Goal: Use online tool/utility: Utilize a website feature to perform a specific function

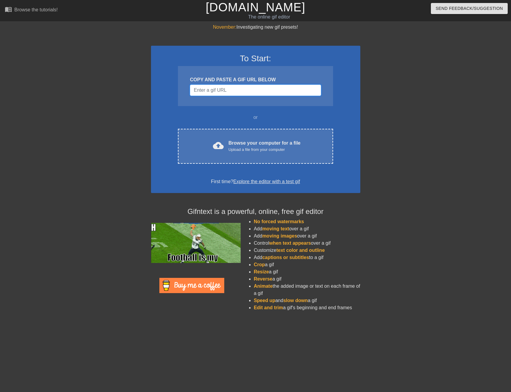
click at [213, 90] on input "Username" at bounding box center [255, 90] width 131 height 11
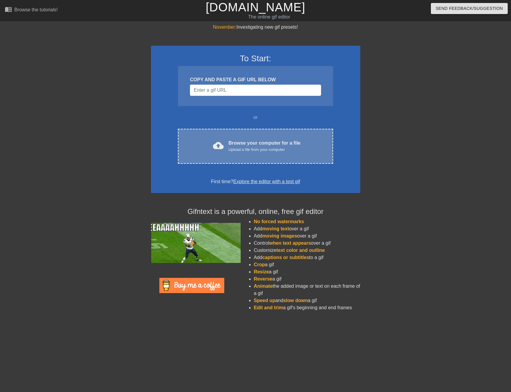
click at [240, 145] on div "Browse your computer for a file Upload a file from your computer" at bounding box center [264, 146] width 72 height 13
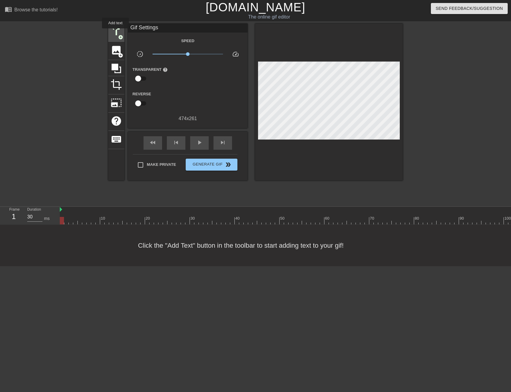
click at [116, 33] on span "title" at bounding box center [116, 31] width 11 height 11
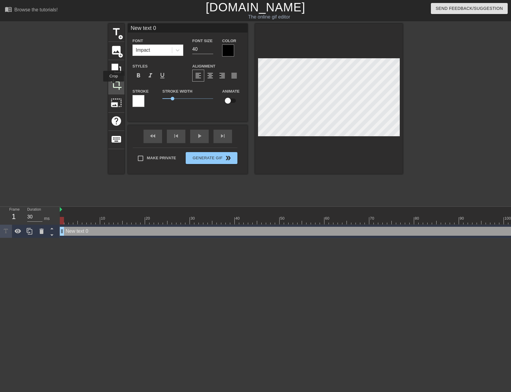
click at [114, 86] on span "crop" at bounding box center [116, 84] width 11 height 11
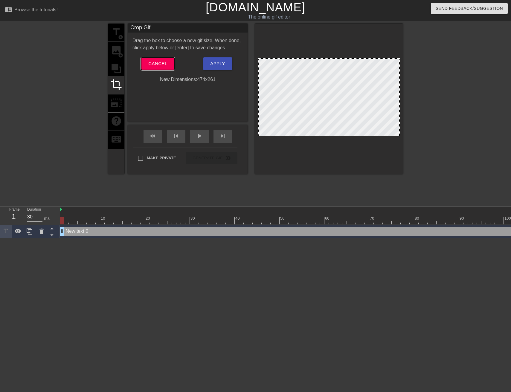
click at [151, 65] on span "Cancel" at bounding box center [157, 64] width 19 height 8
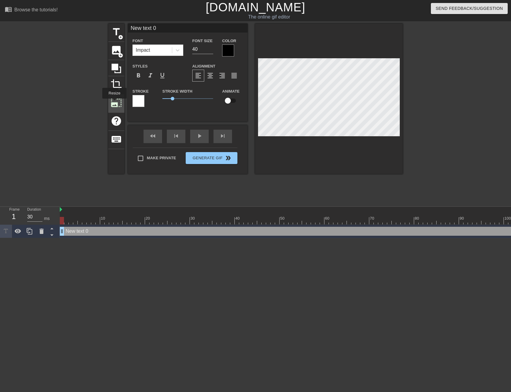
click at [115, 103] on span "photo_size_select_large" at bounding box center [116, 102] width 11 height 11
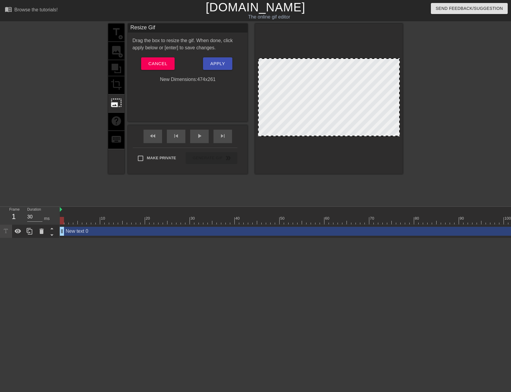
drag, startPoint x: 332, startPoint y: 59, endPoint x: 331, endPoint y: 53, distance: 6.0
click at [331, 53] on div at bounding box center [329, 99] width 148 height 150
click at [340, 94] on div at bounding box center [329, 97] width 142 height 78
drag, startPoint x: 345, startPoint y: 127, endPoint x: 345, endPoint y: 139, distance: 11.4
click at [345, 139] on div at bounding box center [329, 99] width 148 height 150
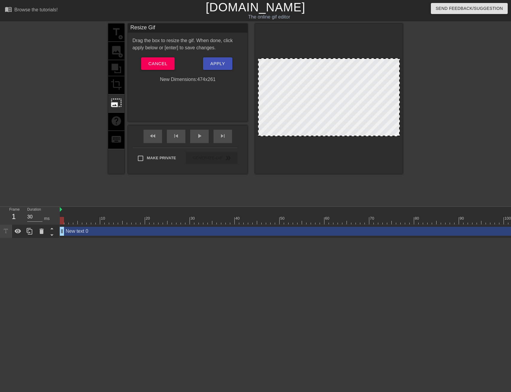
drag, startPoint x: 334, startPoint y: 136, endPoint x: 334, endPoint y: 167, distance: 31.7
click at [334, 167] on div at bounding box center [329, 99] width 148 height 150
drag, startPoint x: 329, startPoint y: 135, endPoint x: 329, endPoint y: 163, distance: 27.2
click at [329, 162] on div at bounding box center [329, 99] width 148 height 150
click at [118, 105] on span "photo_size_select_large" at bounding box center [116, 102] width 11 height 11
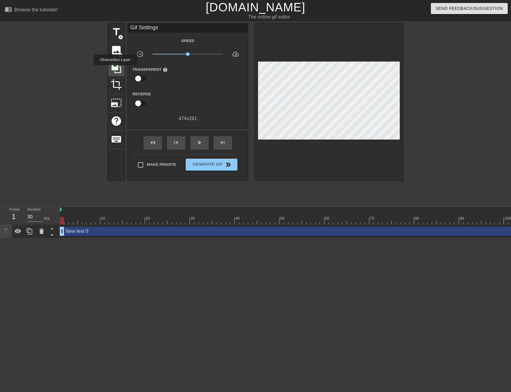
click at [116, 69] on icon at bounding box center [117, 69] width 10 height 10
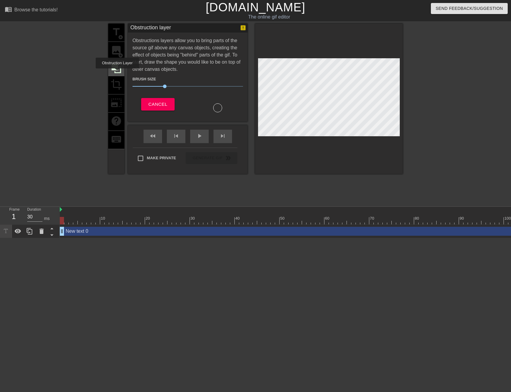
click at [118, 73] on icon at bounding box center [116, 68] width 11 height 11
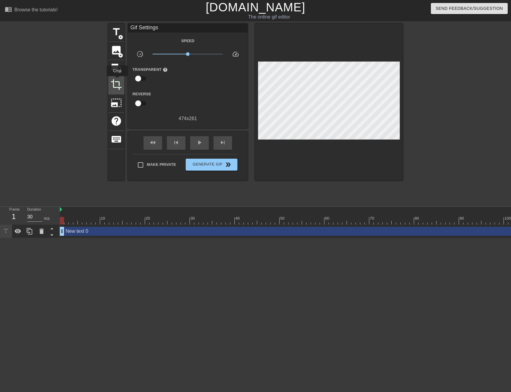
click at [118, 80] on span "crop" at bounding box center [116, 84] width 11 height 11
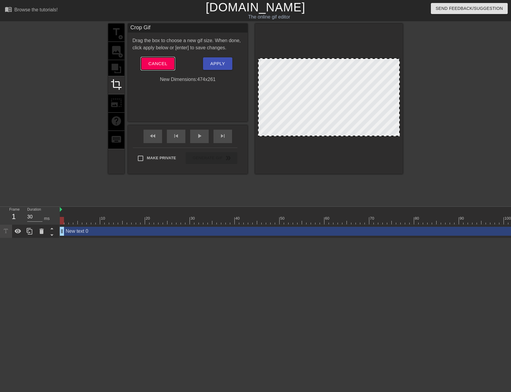
click at [157, 60] on span "Cancel" at bounding box center [157, 64] width 19 height 8
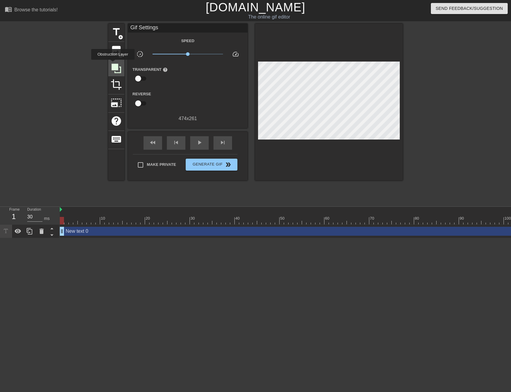
click at [114, 64] on icon at bounding box center [117, 69] width 10 height 10
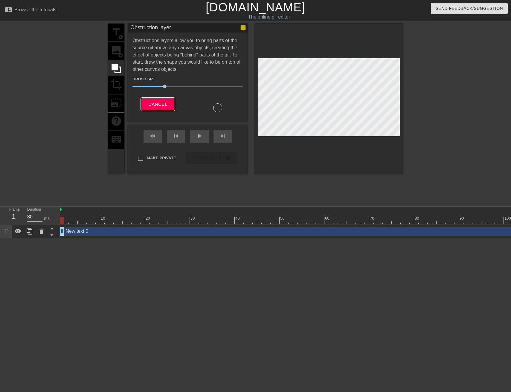
click at [159, 102] on span "Cancel" at bounding box center [157, 104] width 19 height 8
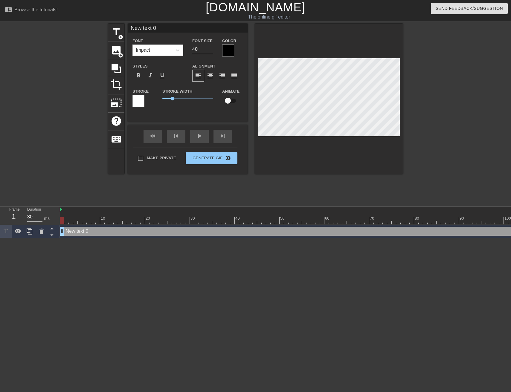
scroll to position [0, 1]
type input "G"
type textarea "G"
type input "Go"
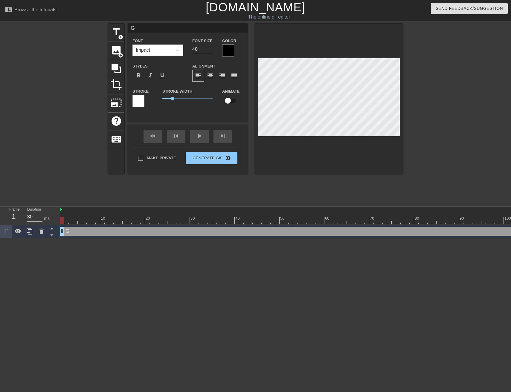
type textarea "Go"
type input "Goi"
type textarea "Goin"
type input "Going"
type textarea "Going"
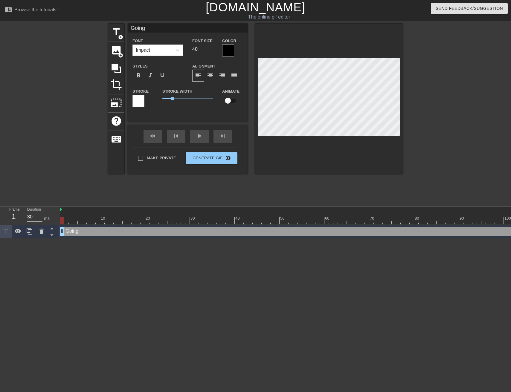
type input "Going"
type textarea "Going"
type input "Going b"
type textarea "Going b"
type input "Going ba"
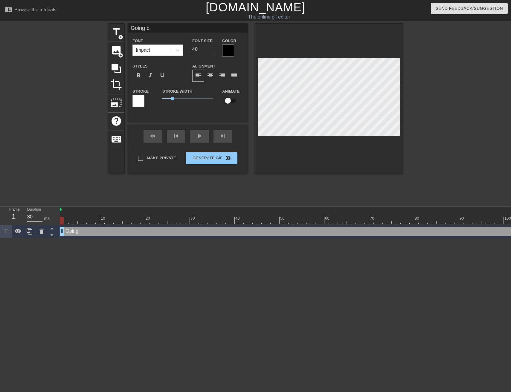
type textarea "Going ba"
type input "Going bac"
type textarea "Going bac"
type input "Going back"
type textarea "Going back"
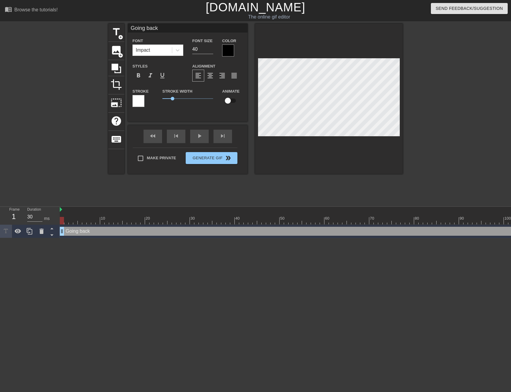
type input "Going back"
type textarea "Going back"
type input "Going back"
type textarea "Going back"
type input "Going bac"
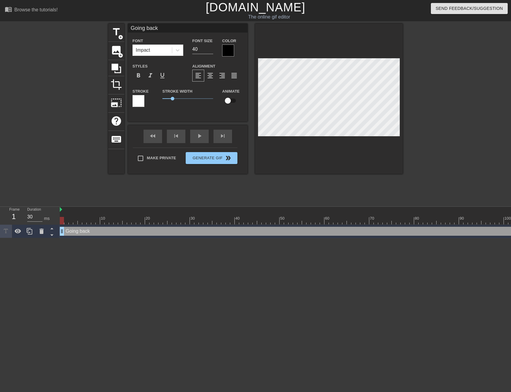
type textarea "Going bac"
type input "Going ba"
type textarea "Going ba"
type input "Going b"
type textarea "Going b"
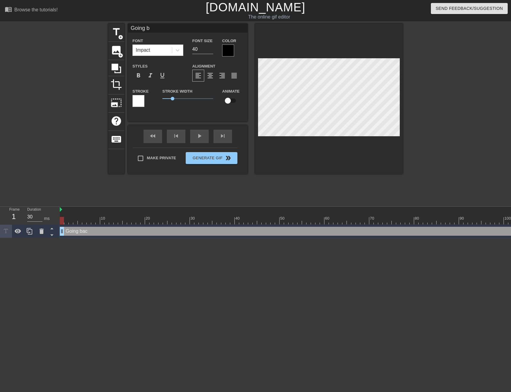
type input "Going"
type textarea "Going"
type input "Going"
type textarea "Going"
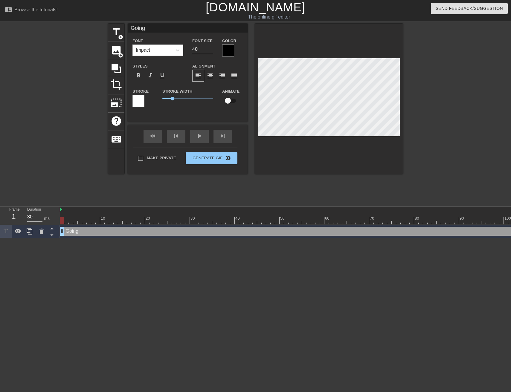
type input "Goin"
type textarea "Goin"
type input "Goi"
type textarea "Goi"
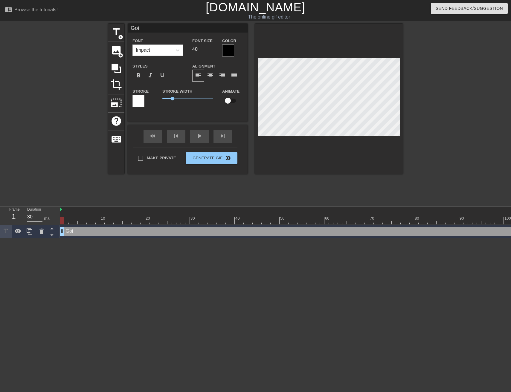
type input "Go"
type textarea "Go"
type input "G"
type textarea "G"
type input "T"
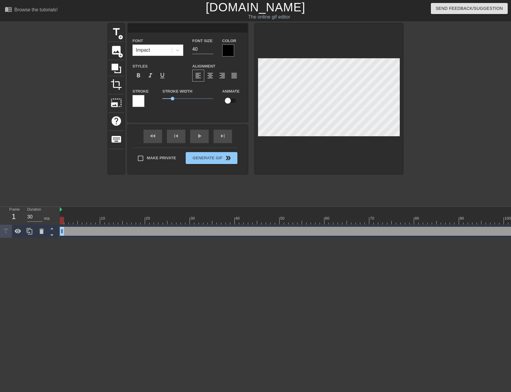
type textarea "T"
type input "Ti"
type textarea "Ti"
type input "[PERSON_NAME]"
type textarea "[PERSON_NAME]"
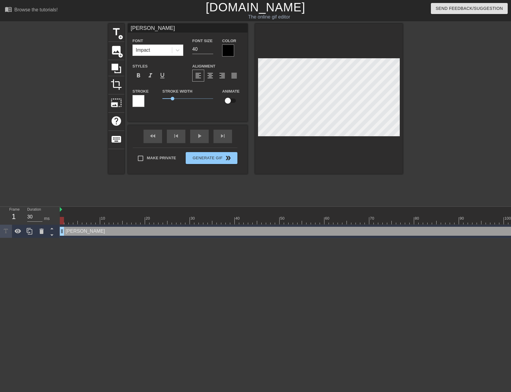
type input "Time"
type textarea "Time"
type input "Time"
type textarea "Time"
type input "Time"
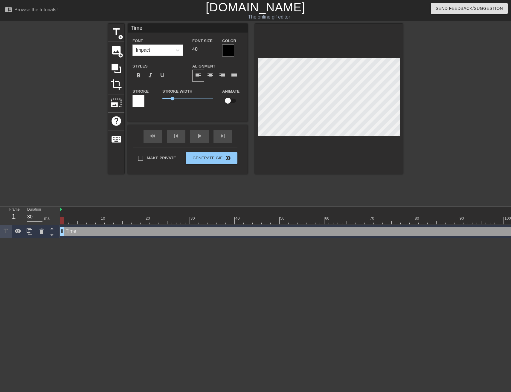
type textarea "Time"
type input "[PERSON_NAME]"
type textarea "[PERSON_NAME]"
type input "Ti"
type textarea "Ti"
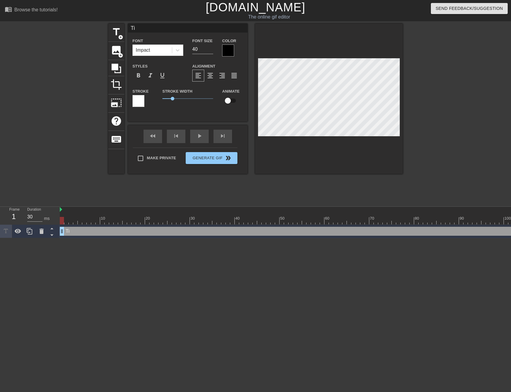
type input "T"
type textarea "T"
type input "M"
type textarea "M"
type input "Me"
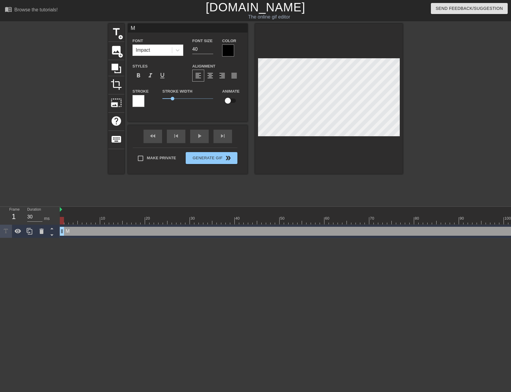
type textarea "Me"
type input "Me"
type textarea "Me"
type input "Me t"
type textarea "Me t"
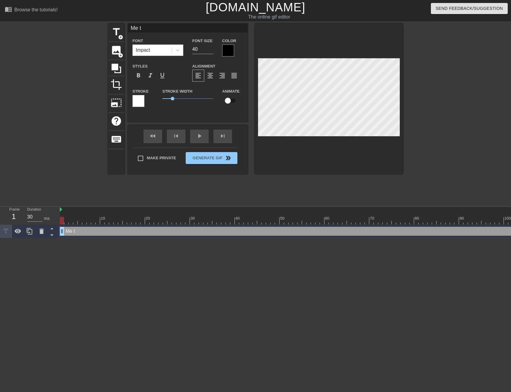
type input "Me te"
type textarea "Me te"
type input "Me tel"
type textarea "Me tel"
type input "Me tell"
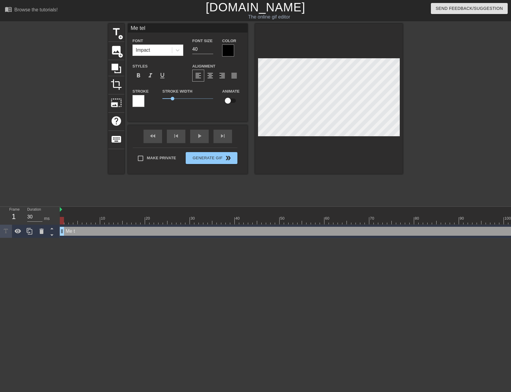
type textarea "Me tell"
type input "Me telli"
type textarea "Me telli"
type input "Me tellin"
type textarea "Me tellin"
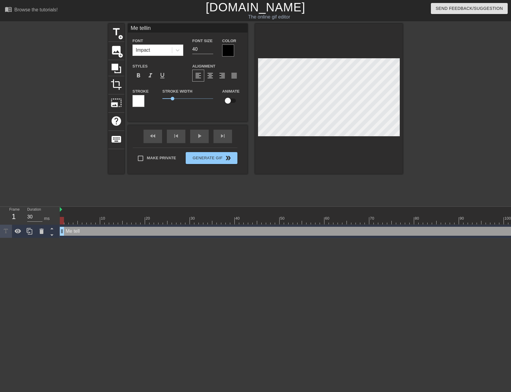
type input "Me telling"
type textarea "Me telling"
type input "Me telling"
type textarea "Me telling"
type input "Me telling N"
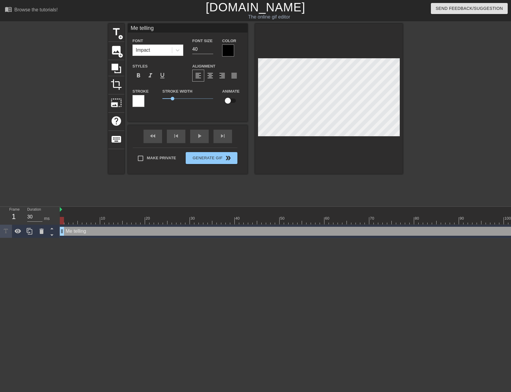
type textarea "Me telling N"
type input "Me telling [PERSON_NAME]"
type textarea "Me telling [PERSON_NAME]"
type input "Me telling [PERSON_NAME]"
type textarea "Me telling [PERSON_NAME]"
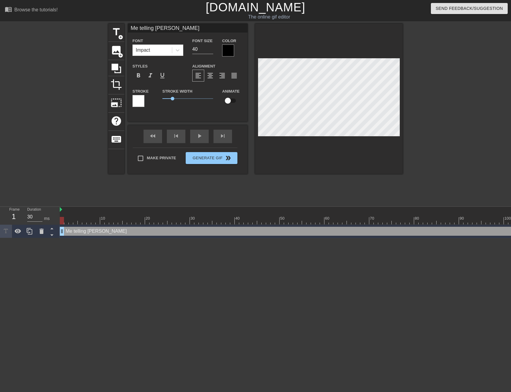
type input "Me telling [PERSON_NAME]"
type textarea "Me telling [PERSON_NAME]"
type input "Me telling [PERSON_NAME]"
type textarea "Me telling [PERSON_NAME]"
type input "Me telling [PERSON_NAME]"
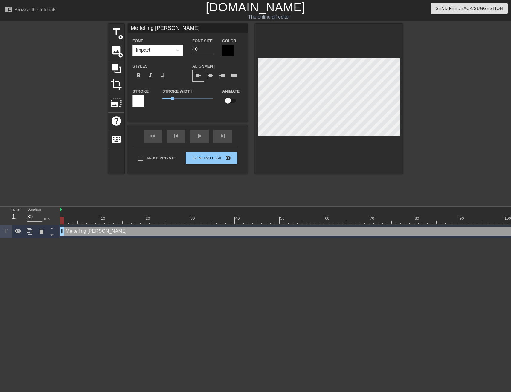
type textarea "Me telling [PERSON_NAME]"
type input "Me telling [PERSON_NAME] h"
type textarea "Me telling [PERSON_NAME] h"
type input "Me telling [PERSON_NAME] he"
type textarea "Me telling [PERSON_NAME] he"
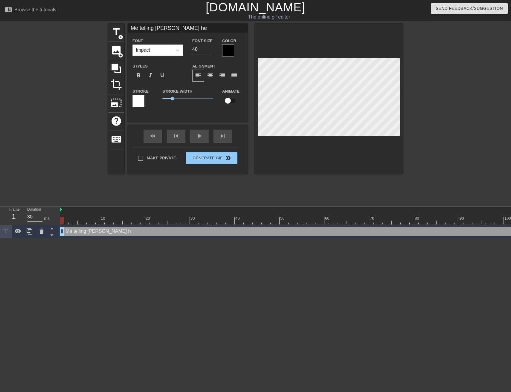
type input "Me telling [PERSON_NAME] he"
type textarea "Me telling [PERSON_NAME] he"
type input "Me telling [PERSON_NAME] he d"
type textarea "Me telling [PERSON_NAME] he do"
type input "Me telling [PERSON_NAME] he [PERSON_NAME]"
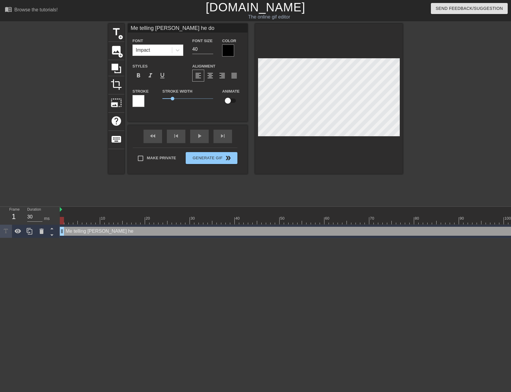
type textarea "Me telling [PERSON_NAME] he [PERSON_NAME]"
type input "Me telling [PERSON_NAME] he does"
type textarea "Me telling [PERSON_NAME] he does"
type input "Me telling [PERSON_NAME] he doesn"
type textarea "Me telling [PERSON_NAME] he doesn"
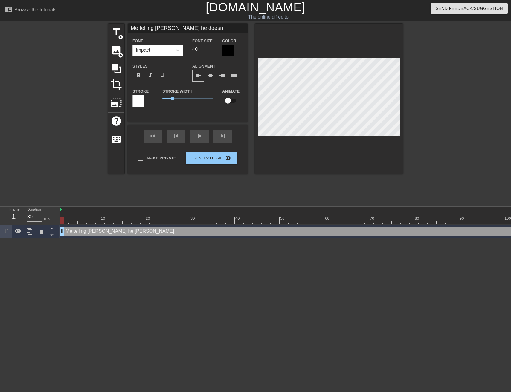
type input "Me telling [PERSON_NAME] he doesn'"
type textarea "Me telling [PERSON_NAME] he doesn'"
type input "Me telling [PERSON_NAME] he doesn't"
type textarea "Me telling [PERSON_NAME] he doesn't"
type input "Me telling [PERSON_NAME] he doesn't"
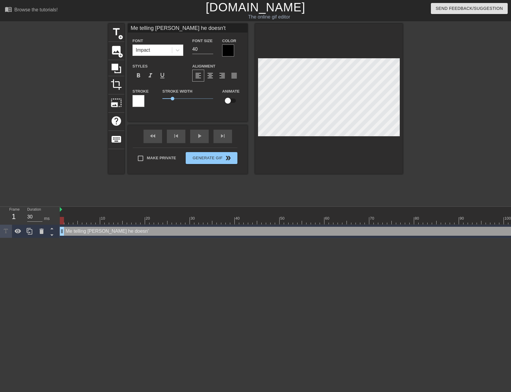
type textarea "Me telling [PERSON_NAME] he doesn't"
type input "Me telling [PERSON_NAME] he doesn't h"
type textarea "Me telling [PERSON_NAME] he doesn't h"
type input "Me telling [PERSON_NAME] he doesn't ha"
type textarea "Me telling [PERSON_NAME] he doesn't ha"
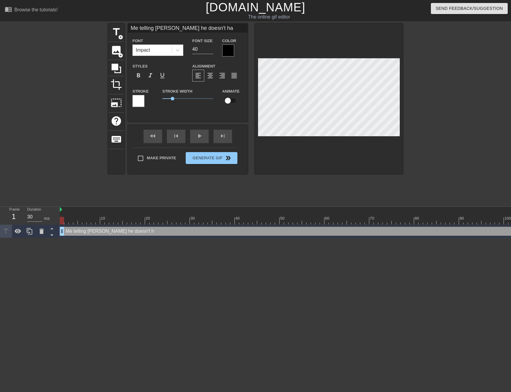
type input "Me telling [PERSON_NAME] he doesn't hav"
type textarea "Me telling [PERSON_NAME] he doesn't hav"
type input "Me telling [PERSON_NAME] he doesn't have"
type textarea "Me telling [PERSON_NAME] he doesn't have"
type input "Me telling [PERSON_NAME] he doesn't have"
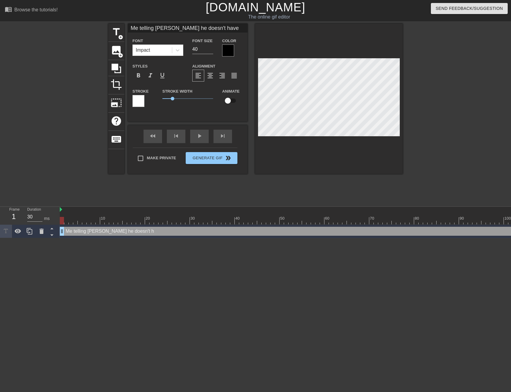
type textarea "Me telling [PERSON_NAME] he doesn't have"
type input "Me telling [PERSON_NAME] he doesn't have t"
type textarea "Me telling [PERSON_NAME] he doesn't have t"
type input "Me telling [PERSON_NAME] he doesn't have to"
type textarea "Me telling [PERSON_NAME] he doesn't have to"
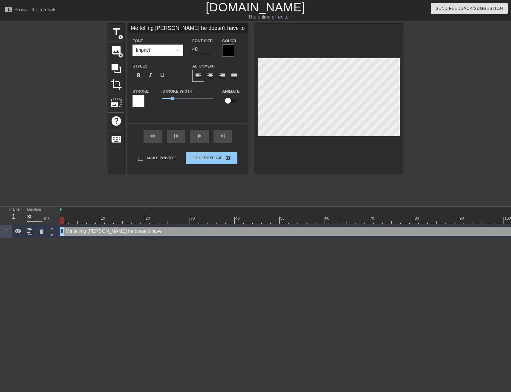
type input "Me telling [PERSON_NAME] he doesn't have to"
type textarea "Me telling [PERSON_NAME] he doesn't have to"
type input "Me telling [PERSON_NAME] he doesn't have to r"
type textarea "Me telling [PERSON_NAME] he doesn't have to r"
type input "Me telling [PERSON_NAME] he doesn't have to re"
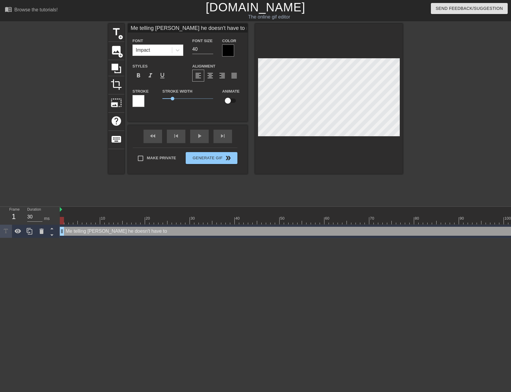
type textarea "Me telling [PERSON_NAME] he doesn't have to re"
type input "Me telling [PERSON_NAME] he doesn't have to res"
type textarea "Me telling [PERSON_NAME] he doesn't have to res"
type input "Me telling [PERSON_NAME] he doesn't have to resi"
type textarea "Me telling [PERSON_NAME] he doesn't have to resi"
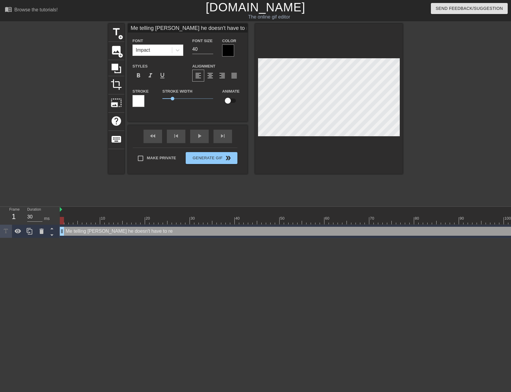
type input "Me telling [PERSON_NAME] he doesn't have to resig"
type textarea "Me telling [PERSON_NAME] he doesn't have to resig"
type input "Me telling [PERSON_NAME] he doesn't have to resign"
type textarea "Me telling [PERSON_NAME] he doesn't have to resign"
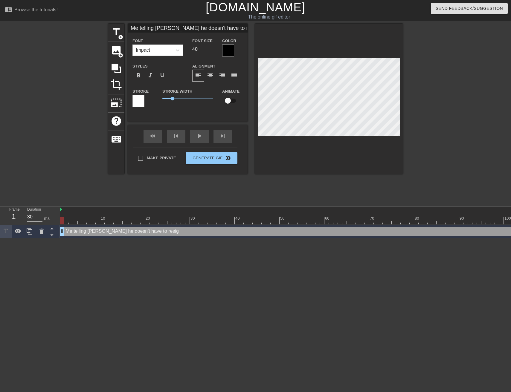
type input "Me telling [PERSON_NAME] he doesn't have to resign"
type textarea "Me telling [PERSON_NAME] he doesn't have to resign"
type input "Me telling [PERSON_NAME] he doesn't have to resign"
type textarea "Me telling [PERSON_NAME] he doesn't have to resign"
type input "Me telling [PERSON_NAME] he doesn't have to resig"
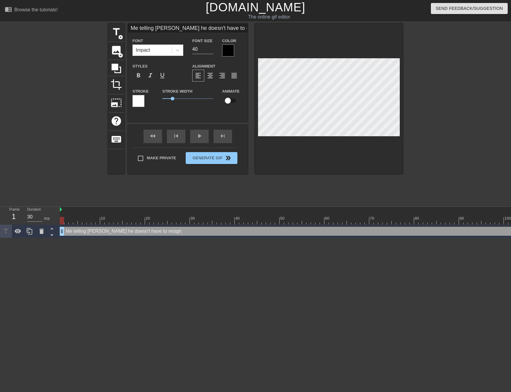
type textarea "Me telling [PERSON_NAME] he doesn't have to resig"
type input "Me telling [PERSON_NAME] he doesn't have to resi"
type textarea "Me telling [PERSON_NAME] he doesn't have to resi"
type input "Me telling [PERSON_NAME] he doesn't have to res"
type textarea "Me telling [PERSON_NAME] he doesn't have to res"
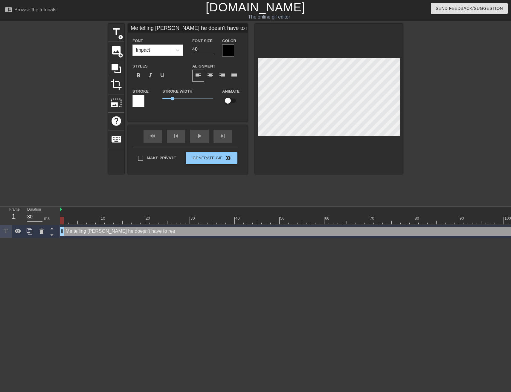
type input "Me telling [PERSON_NAME] he doesn't have to re"
type textarea "Me telling [PERSON_NAME] he doesn't have to re"
type input "Me telling [PERSON_NAME] he doesn't have to r"
type textarea "Me telling [PERSON_NAME] he doesn't have to r"
type input "Me telling [PERSON_NAME] he doesn't have to"
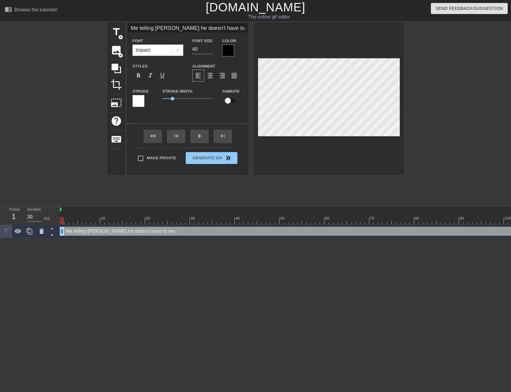
type textarea "Me telling [PERSON_NAME] he doesn't have to"
type input "Me telling [PERSON_NAME] he doesn't have to"
type textarea "Me telling [PERSON_NAME] he doesn't have to"
type input "Me telling [PERSON_NAME] he doesn't have t"
type textarea "Me telling [PERSON_NAME] he doesn't have t"
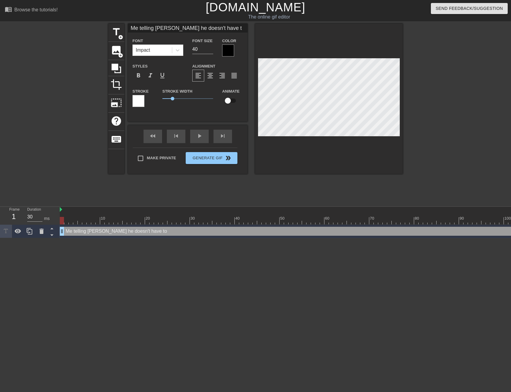
type input "Me telling [PERSON_NAME] he doesn't have"
type textarea "Me telling [PERSON_NAME] he doesn't have"
type input "Me telling [PERSON_NAME] he doesn't have"
type textarea "Me telling [PERSON_NAME] he doesn't have"
type input "Me telling [PERSON_NAME] he doesn't hav"
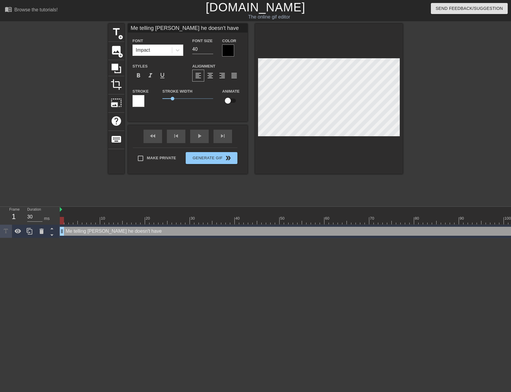
type textarea "Me telling [PERSON_NAME] he doesn't hav"
type input "Me telling [PERSON_NAME] he doesn't ha"
type textarea "Me telling [PERSON_NAME] he doesn't ha"
type input "Me telling [PERSON_NAME] he doesn't h"
type textarea "Me telling [PERSON_NAME] he doesn't h"
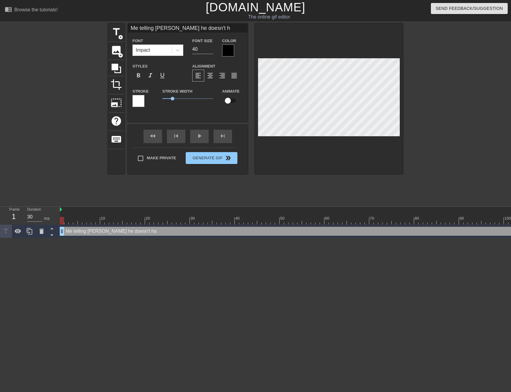
type input "Me telling [PERSON_NAME] he doesn't"
type textarea "Me telling [PERSON_NAME] he doesn't"
type input "Me telling [PERSON_NAME] he doesn't"
type textarea "Me telling [PERSON_NAME] he doesn't"
type input "Me telling [PERSON_NAME] he doesn'"
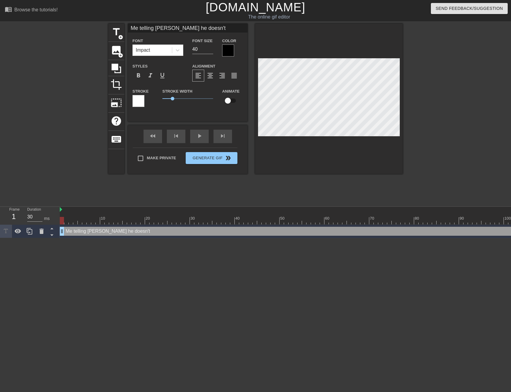
type textarea "Me telling [PERSON_NAME] he doesn'"
type input "Me telling [PERSON_NAME] he doesn"
type textarea "Me telling [PERSON_NAME] he doesn"
type input "Me telling [PERSON_NAME] he does"
type textarea "Me telling [PERSON_NAME] he does"
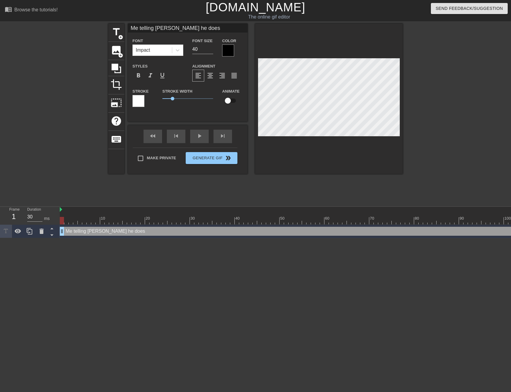
type input "Me telling [PERSON_NAME] he [PERSON_NAME]"
type textarea "Me telling [PERSON_NAME] he [PERSON_NAME]"
type input "Me telling [PERSON_NAME] he do"
type textarea "Me telling [PERSON_NAME] he do"
type input "Me telling [PERSON_NAME] he d"
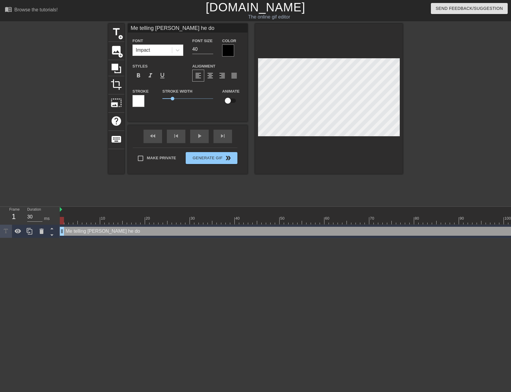
type textarea "Me telling [PERSON_NAME] he d"
type input "Me telling [PERSON_NAME] he di"
type textarea "Me telling [PERSON_NAME] he di"
type input "Me telling [PERSON_NAME] he did"
type textarea "Me telling [PERSON_NAME] he did"
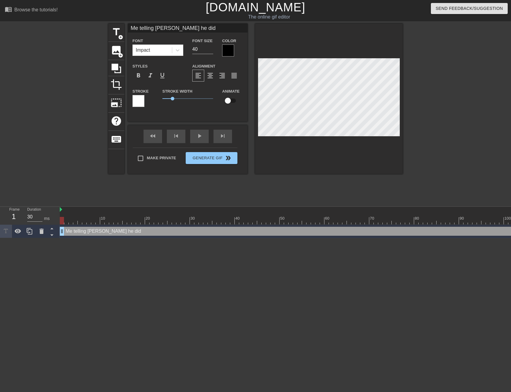
type input "Me telling [PERSON_NAME] he didn"
type textarea "Me telling [PERSON_NAME] he didn"
type input "Me telling [PERSON_NAME] he didn'"
type textarea "Me telling [PERSON_NAME] he didn'"
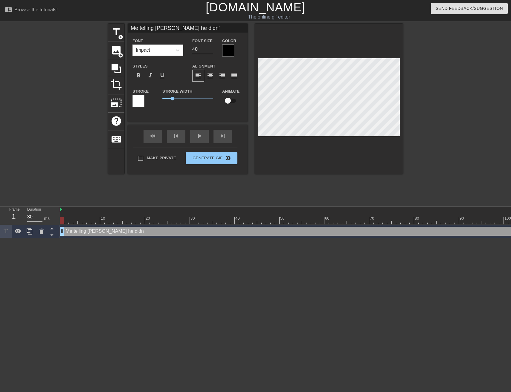
type input "Me telling [PERSON_NAME] he didn't"
type textarea "Me telling [PERSON_NAME] he didn't"
click at [205, 45] on input "40" at bounding box center [202, 50] width 21 height 10
click at [195, 51] on input "40" at bounding box center [202, 50] width 21 height 10
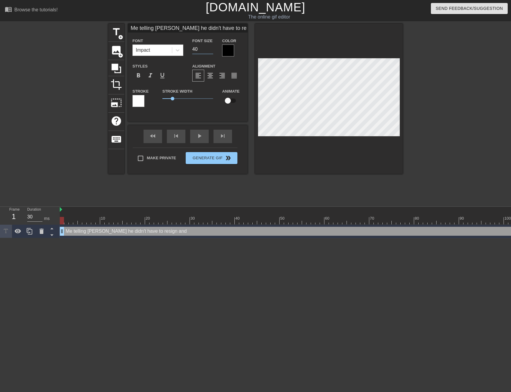
click at [195, 51] on input "40" at bounding box center [202, 50] width 21 height 10
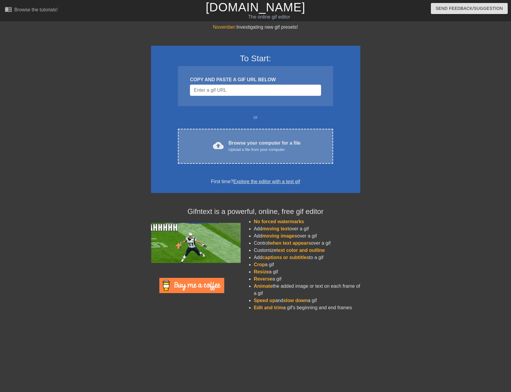
click at [241, 153] on div "cloud_upload Browse your computer for a file Upload a file from your computer C…" at bounding box center [255, 146] width 155 height 35
click at [245, 152] on div "Upload a file from your computer" at bounding box center [264, 150] width 72 height 6
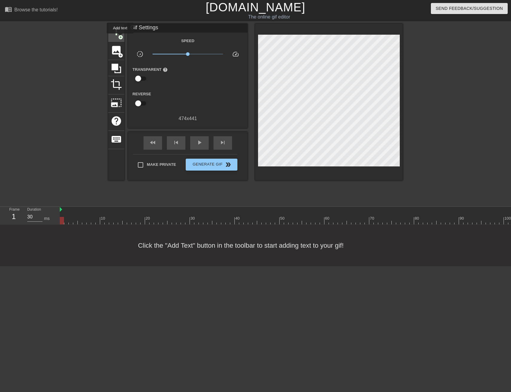
click at [121, 38] on span "add_circle" at bounding box center [120, 37] width 5 height 5
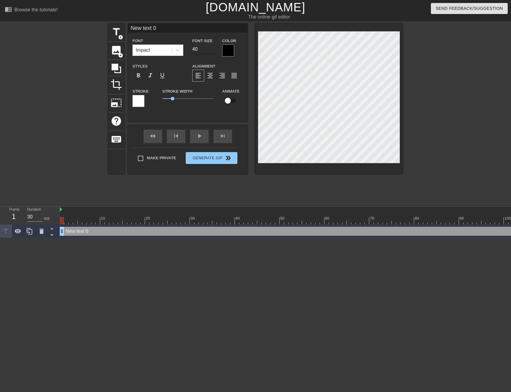
click at [198, 50] on input "40" at bounding box center [202, 50] width 21 height 10
type input "20"
type input "M"
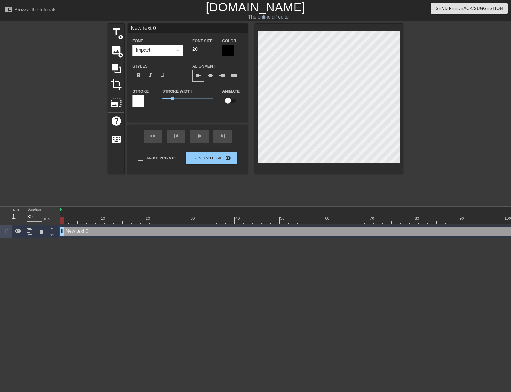
type textarea "M"
type input "Me"
type textarea "Me"
type input "Me"
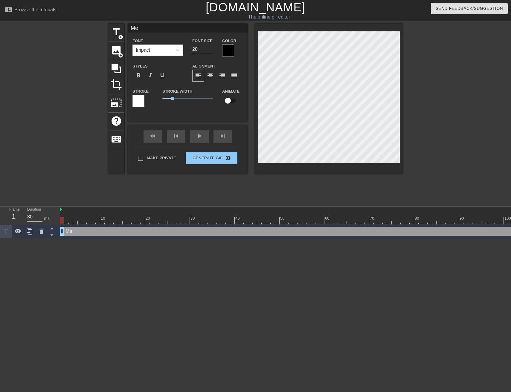
type textarea "Me"
type input "Me"
type textarea "Me"
type input "M"
type textarea "M"
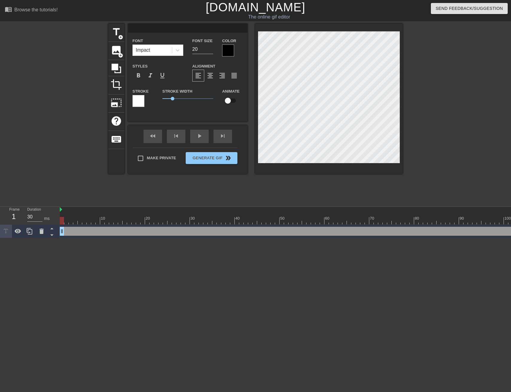
type input "m"
type textarea "m"
type input "me"
type textarea "me"
type input "me"
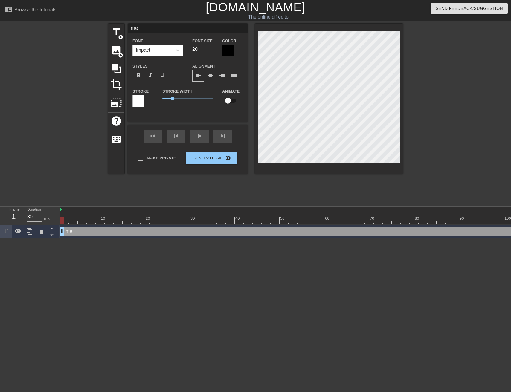
type textarea "me"
type input "me g"
type textarea "me g"
type input "me go"
type textarea "me go"
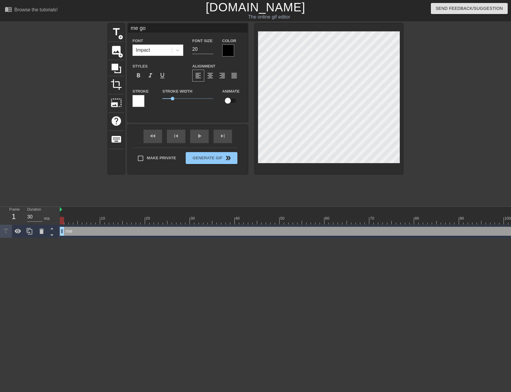
type input "me goi"
type textarea "me goi"
type input "me goin"
type textarea "me goin"
type input "me going"
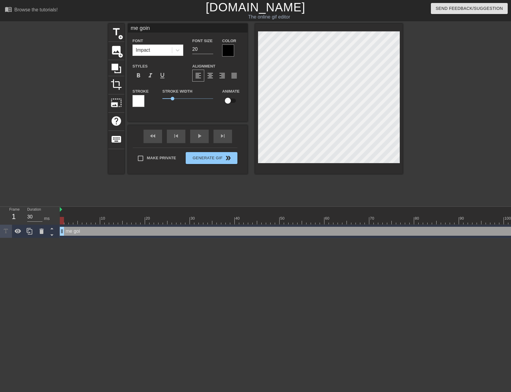
type textarea "me going"
type input "me going"
type textarea "me going"
type input "me going b"
type textarea "me going b"
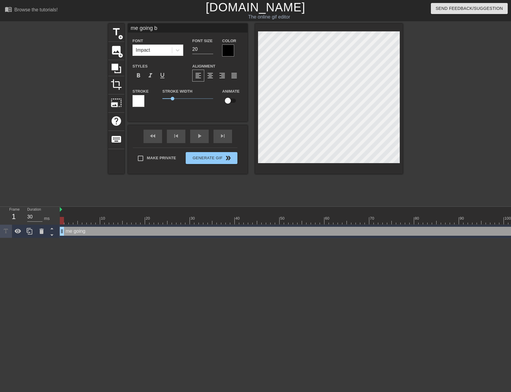
type input "me going ba"
type textarea "me going ba"
type input "me going bac"
type textarea "me going bac"
type input "me going back"
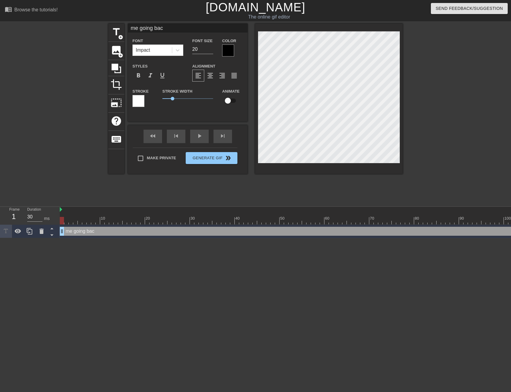
type textarea "me going back"
type input "me going back"
type textarea "me going back"
type input "me going back i"
type textarea "me going back i"
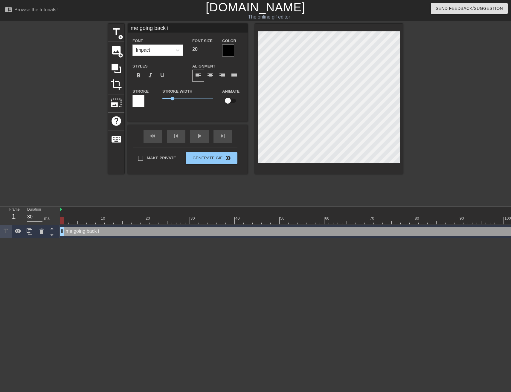
type input "me going back in"
type textarea "me going back in"
type input "me going back in"
type textarea "me going back in"
type input "me going back in t"
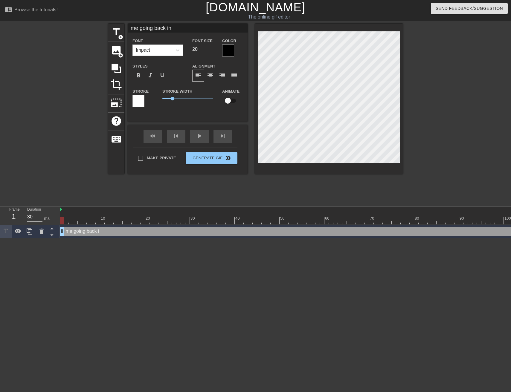
type textarea "me going back in t"
type input "me going back in ti"
type textarea "me going back in ti"
type input "me going back in tim"
type textarea "me going back in time"
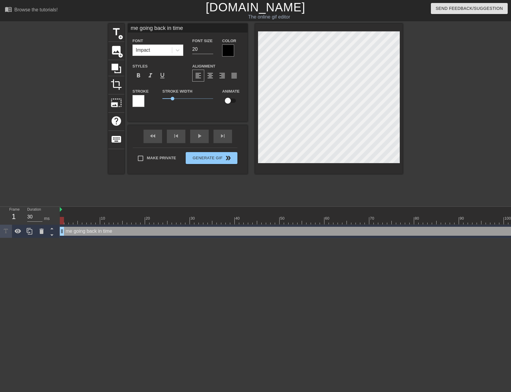
type input "me going back in time"
type textarea "me going back in time"
type input "me going back in time t"
type textarea "me going back in time t"
type input "me going back in time to"
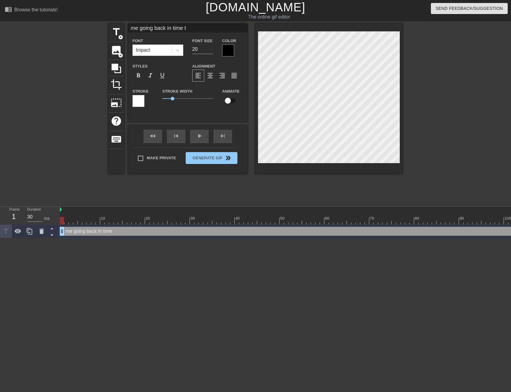
type textarea "me going back in time to"
type input "me going back in time to"
type textarea "me going back in time to"
type input "me going back in time to t"
type textarea "me going back in time to t"
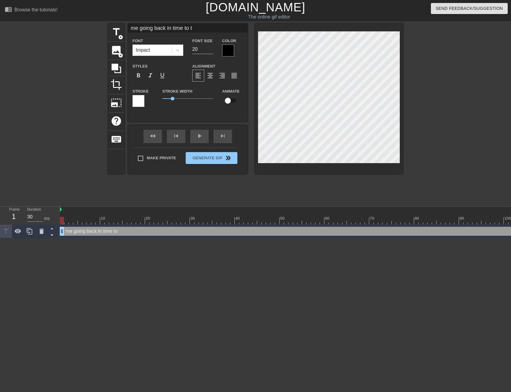
type input "me going back in time to te"
type textarea "me going back in time to te"
type input "me going back in time to tel"
type textarea "me going back in time to tel"
type input "me going back in time to tell"
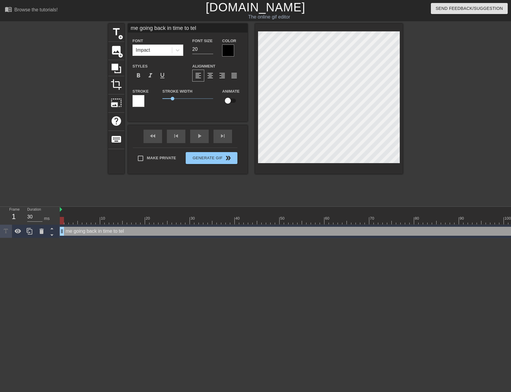
type textarea "me going back in time to tell"
type input "me going back in time to tell"
type textarea "me going back in time to tell"
type input "me going back in time to tell N"
type textarea "me going back in time to tell N"
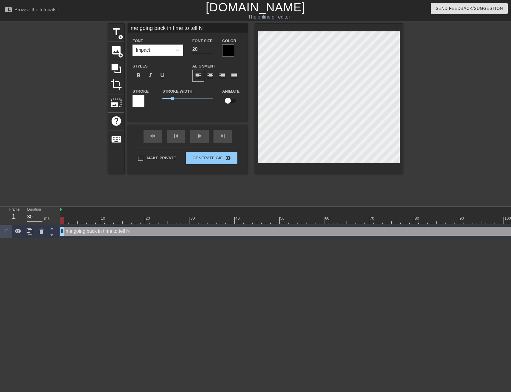
type input "me going back in time to tell Ni"
type textarea "me going back in time to tell Ni"
type input "me going back in time to tell Nix"
type textarea "me going back in time to tell Nix"
type input "me going back in time to tell Nixo"
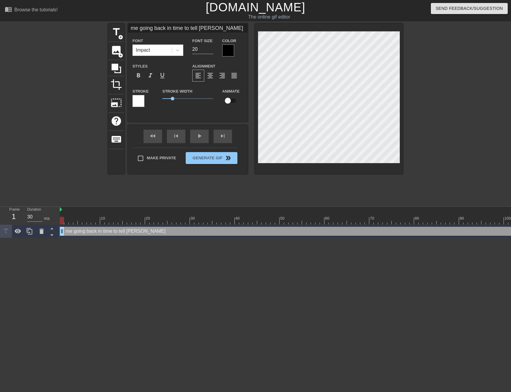
type textarea "me going back in time to tell Nixo"
type input "me going back in time to tell Nixon"
type textarea "me going back in time to tell Nixon"
type input "me going back in time to tell Nixon"
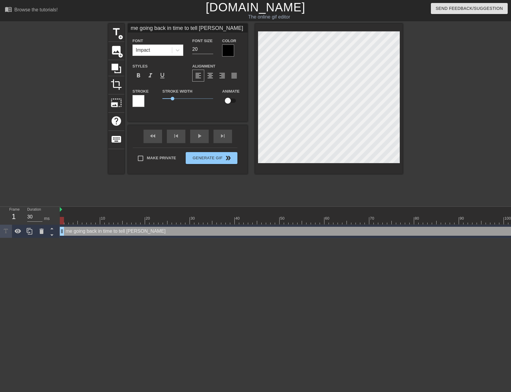
type textarea "me going back in time to tell Nixon"
type input "me going back in time to tell Nixon h"
type textarea "me going back in time to tell Nixon he"
type input "me going back in time to tell Nixon he"
type textarea "me going back in time to tell Nixon he"
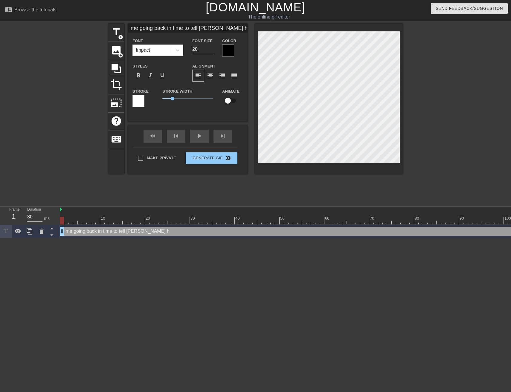
type input "me going back in time to tell Nixon he d"
type textarea "me going back in time to tell Nixon he d"
type input "me going back in time to tell Nixon he do"
type textarea "me going back in time to tell Nixon he do"
type input "me going back in time to tell Nixon he doe"
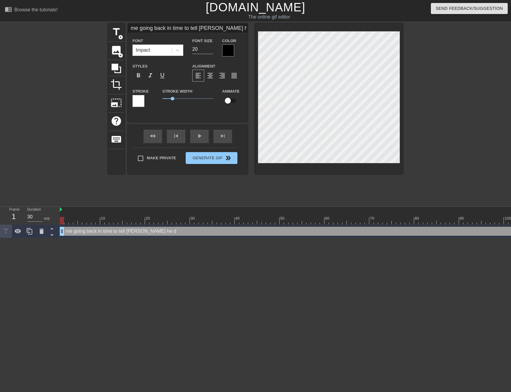
type textarea "me going back in time to tell Nixon he doe"
type input "me going back in time to tell Nixon he does"
type textarea "me going back in time to tell Nixon he does"
type input "me going back in time to tell Nixon he doesn"
type textarea "me going back in time to tell Nixon he doesn"
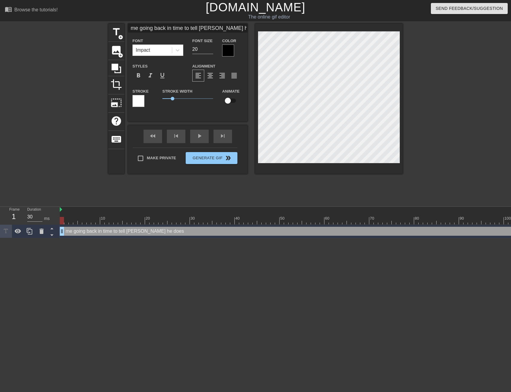
type input "me going back in time to tell Nixon he doesn'"
type textarea "me going back in time to tell Nixon he doesn'"
type input "me going back in time to tell Nixon he doesn't"
type textarea "me going back in time to tell Nixon he doesn't"
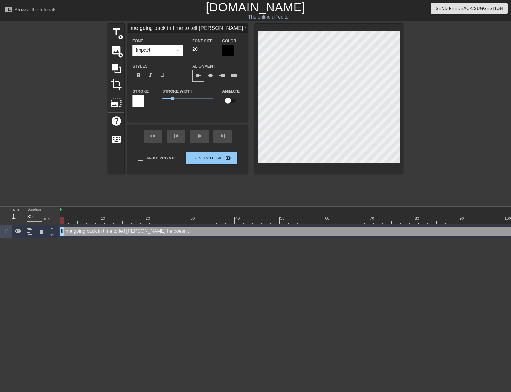
type input "me going back in time to tell Nixon he doesn't"
type textarea "me going back in time to tell Nixon he doesn't"
type input "me going back in time to tell Nixon he doesn'th"
type textarea "me going back in time to tell Nixon he doesn't h"
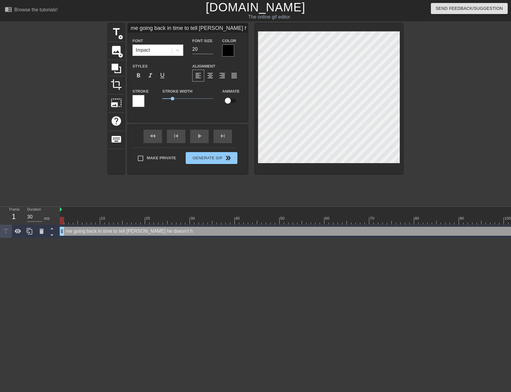
type input "me going back in time to tell Nixon he doesn'tha"
type textarea "me going back in time to tell Nixon he doesn't ha"
type input "me going back in time to tell Nixon he doesn'thav"
type textarea "me going back in time to tell Nixon he doesn't hav"
type input "me going back in time to tell Nixon he doesn'thave"
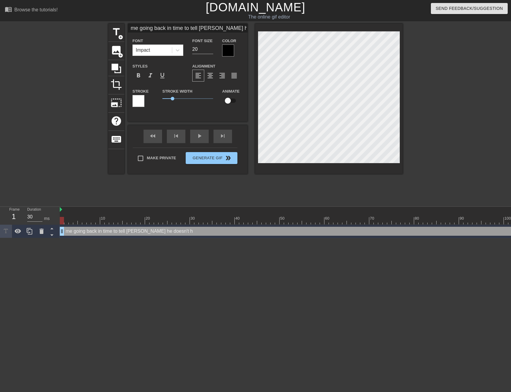
type textarea "me going back in time to tell Nixon he doesn't have"
type input "me going back in time to tell Nixon he doesn'thavei"
type textarea "me going back in time to tell Nixon he doesn't havei"
type input "me going back in time to tell Nixon he doesn'thavein"
type textarea "me going back in time to tell Nixon he doesn't havein"
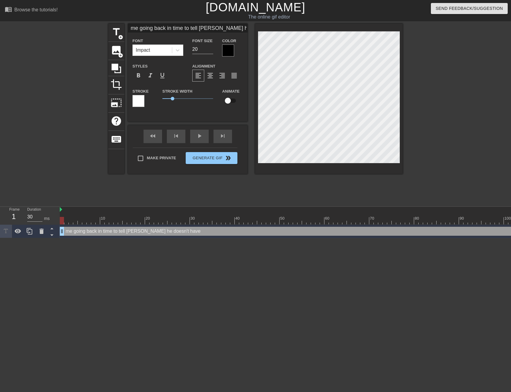
type input "me going back in time to tell Nixon he doesn'thaveing"
type textarea "me going back in time to tell Nixon he doesn't haveing"
type input "me going back in time to tell Nixon he doesn'thaveing'"
type textarea "me going back in time to tell Nixon he doesn't haveing'"
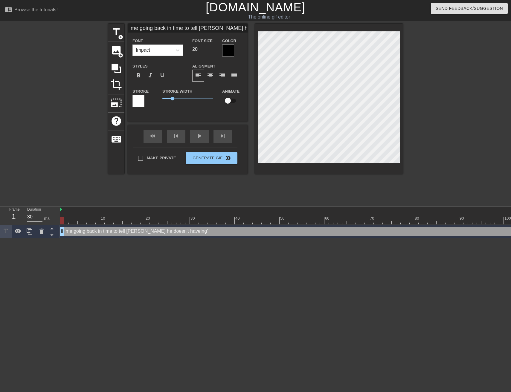
type input "me going back in time to tell Nixon he doesn'thaveing"
type textarea "me going back in time to tell Nixon he doesn't haveing"
type input "me going back in time to tell Nixon he doesn'thavein"
type textarea "me going back in time to tell Nixon he doesn't havein"
type input "me going back in time to tell Nixon he doesn'thavei"
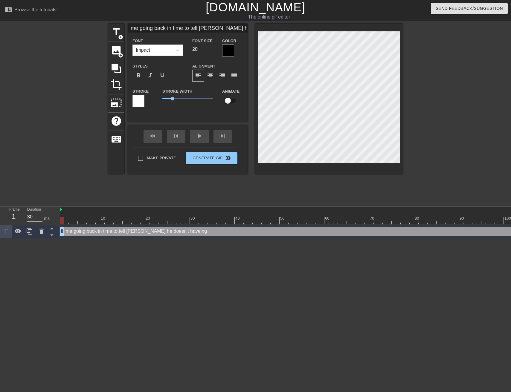
type textarea "me going back in time to tell Nixon he doesn't havei"
type input "me going back in time to tell Nixon he doesn'thave"
type textarea "me going back in time to tell Nixon he doesn't have"
type input "me going back in time to tell Nixon he doesn'thav"
type textarea "me going back in time to tell Nixon he doesn't hav"
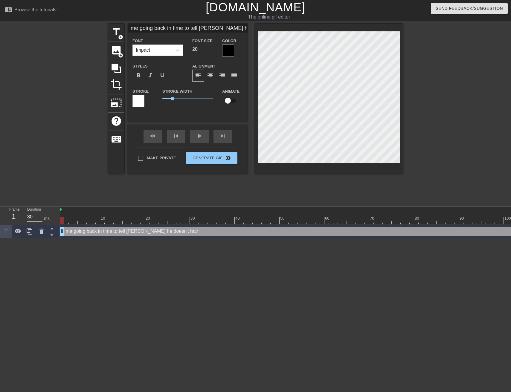
type input "me going back in time to tell Nixon he doesn'tha"
type textarea "me going back in time to tell Nixon he doesn't ha"
type input "me going back in time to tell Nixon he doesn'th"
type textarea "me going back in time to tell Nixon he doesn't h"
type input "me going back in time to tell Nixon he doesn't"
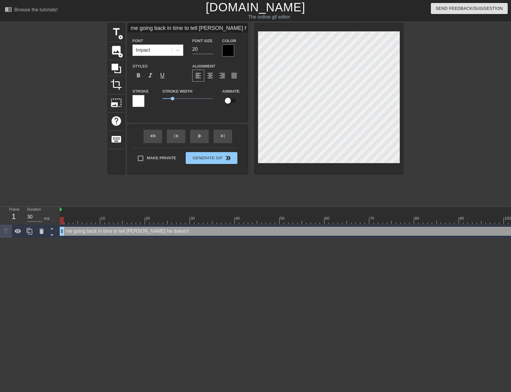
type textarea "me going back in time to tell Nixon he doesn't"
type input "me going back in time to tell Nixon he doesn't"
type textarea "me going back in time to tell Nixon he doesn't"
type input "me going back in time to tell Nixon he doesn't h"
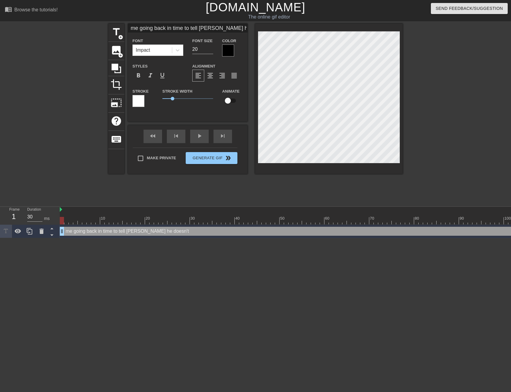
type textarea "me going back in time to tell Nixon he doesn't h"
type input "me going back in time to tell Nixon he doesn't ha"
type textarea "me going back in time to tell Nixon he doesn't ha"
type input "me going back in time to tell Nixon he doesn't hav"
type textarea "me going back in time to tell Nixon he doesn't hav"
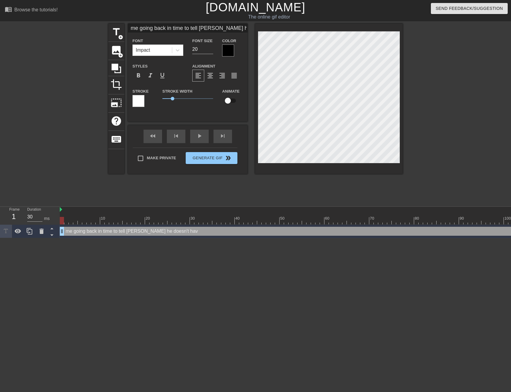
type input "me going back in time to tell Nixon he doesn't have"
type textarea "me going back in time to tell Nixon he doesn't have"
type input "me going back in time to tell Nixon he doesn't have"
type textarea "me going back in time to tell Nixon he doesn't have"
type input "me going back in time to tell Nixon he doesn't have t"
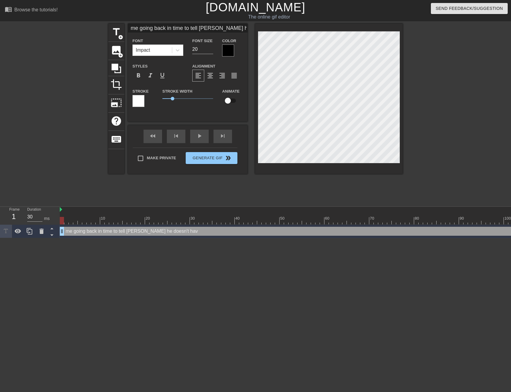
type textarea "me going back in time to tell Nixon he doesn't have t"
type input "me going back in time to tell Nixon he doesn't have to"
type textarea "me going back in time to tell Nixon he doesn't have to"
type input "me going back in time to tell Nixon he doesn't have to"
type textarea "me going back in time to tell Nixon he doesn't have to"
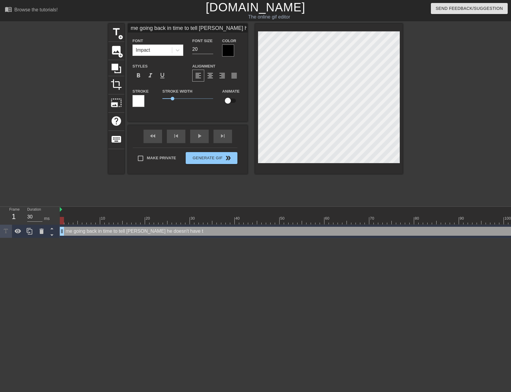
type input "me going back in time to tell Nixon he doesn't have to r"
type textarea "me going back in time to tell Nixon he doesn't have to r"
type input "me going back in time to tell Nixon he doesn't have to re"
type textarea "me going back in time to tell Nixon he doesn't have to re"
type input "me going back in time to tell Nixon he doesn't have to res"
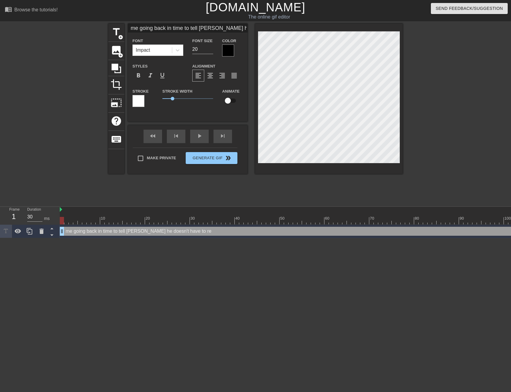
type textarea "me going back in time to tell Nixon he doesn't have to res"
type input "me going back in time to tell Nixon he doesn't have to resi"
type textarea "me going back in time to tell Nixon he doesn't have to resi"
type input "me going back in time to tell Nixon he doesn't have to resig"
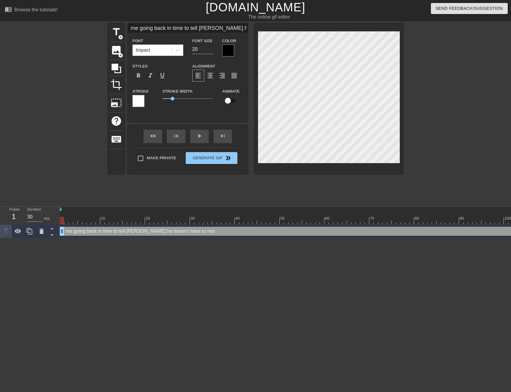
type textarea "me going back in time to tell Nixon he doesn't have to resig"
type input "me going back in time to tell Nixon he doesn't have to resign"
type textarea "me going back in time to tell Nixon he doesn't have to resign"
type input "me going back in time to tell Nixon he doesn't have to resign"
type textarea "me going back in time to tell Nixon he doesn't have to resign"
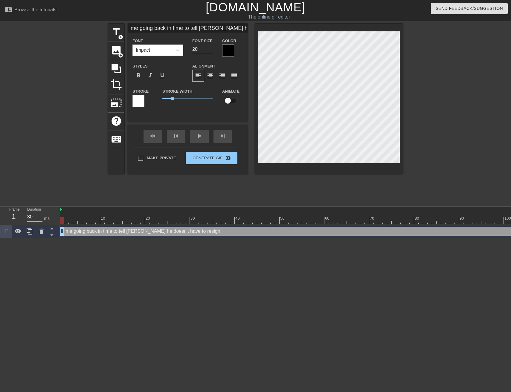
scroll to position [0, 3]
type input "me t to tell Nixon he doesn't have to resign"
type textarea "me t to tell Nixon he doesn't have to resign"
type input "me ti to tell Nixon he doesn't have to resign"
type textarea "me ti to tell Nixon he doesn't have to resign"
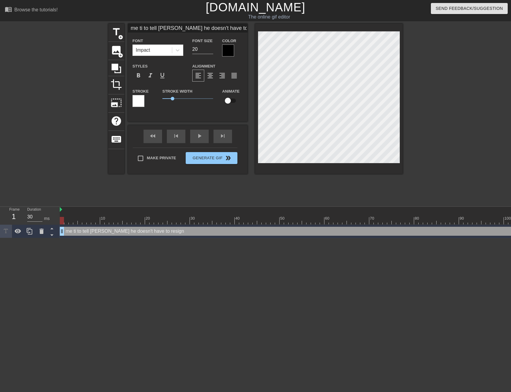
type input "me tim to tell Nixon he doesn't have to resign"
type textarea "me tim to tell Nixon he doesn't have to resign"
type input "me time to tell Nixon he doesn't have to resign"
type textarea "me time to tell Nixon he doesn't have to resign"
type input "me time to tell Nixon he doesn't have to resign"
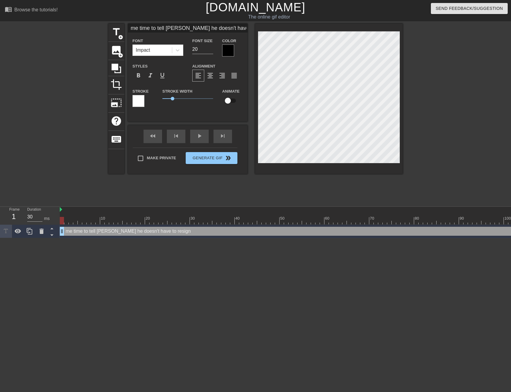
type textarea "me time to tell Nixon he doesn't have to resign"
type input "me time t to tell Nixon he doesn't have to resign"
type textarea "me time t to tell Nixon he doesn't have to resign"
type input "me time tr to tell Nixon he doesn't have to resign"
type textarea "me time tr to tell Nixon he doesn't have to resign"
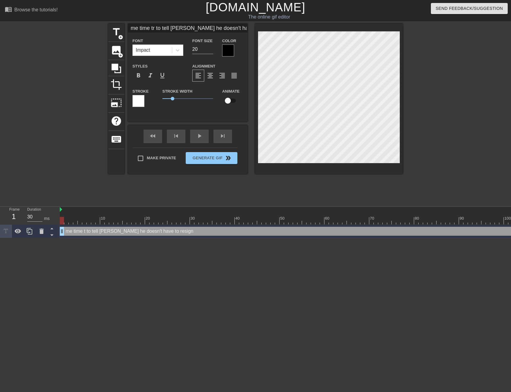
type input "me time tra to tell Nixon he doesn't have to resign"
type textarea "me time tra to tell Nixon he doesn't have to resign"
type input "me time trav to tell Nixon he doesn't have to resign"
type textarea "me time trav to tell Nixon he doesn't have to resign"
type input "me time trave to tell Nixon he doesn't have to resign"
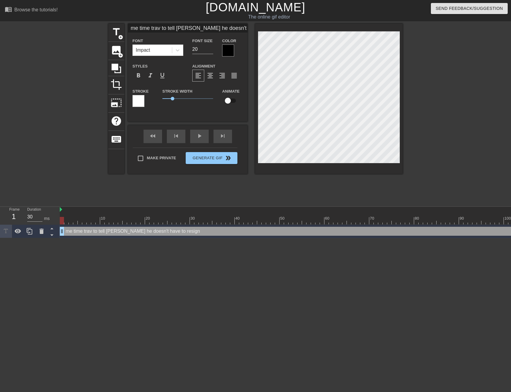
type textarea "me time trave to tell Nixon he doesn't have to resign"
type input "me time travel to tell Nixon he doesn't have to resign"
type textarea "me time travel to tell Nixon he doesn't have to resign"
type input "me time traveli to tell Nixon he doesn't have to resign"
type textarea "me time travelin to tell Nixon he doesn't have to resign"
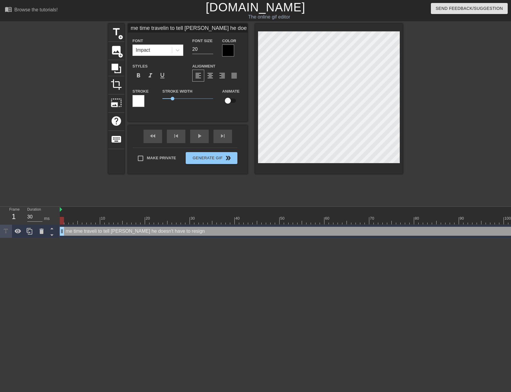
type input "me time traveling to tell Nixon he doesn't have to resign"
type textarea "me time traveling to tell Nixon he doesn't have to resign"
type input "me time traveling to tell Nixon he doesn't have to resign"
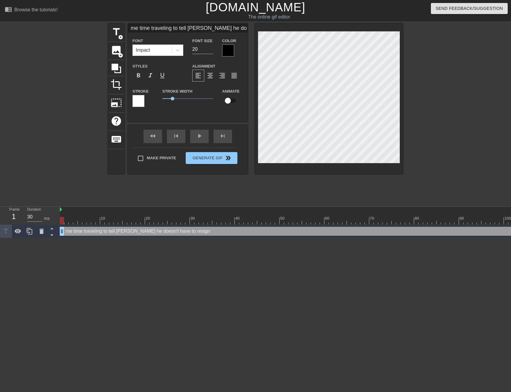
type textarea "me time traveling to tell Nixon he doesn't have to resign"
type input "me time traveling to tell Nixon he doesn't have to resign a"
type textarea "me time traveling to tell Nixon he doesn't have to resign a"
type input "me time traveling to tell Nixon he doesn't have to resign an"
type textarea "me time traveling to tell Nixon he doesn't have to resign and"
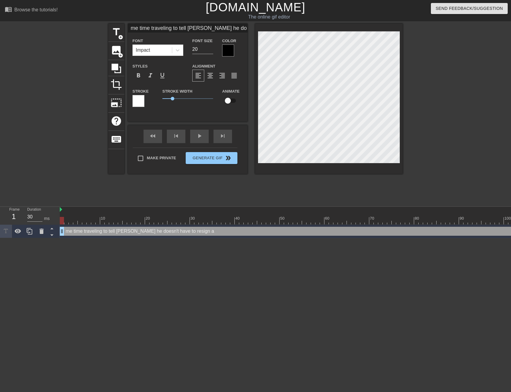
type input "me time traveling to tell Nixon he doesn't have to resign and"
click at [208, 71] on div "format_align_center" at bounding box center [210, 76] width 12 height 12
click at [201, 46] on input "20" at bounding box center [202, 50] width 21 height 10
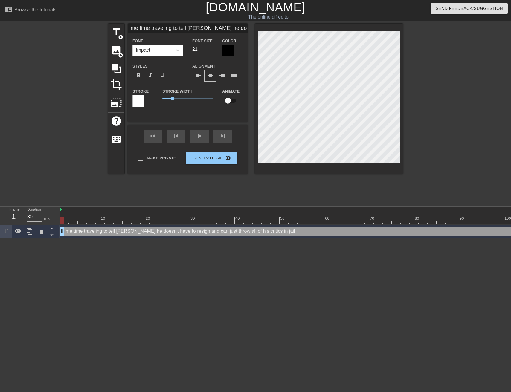
click at [211, 47] on input "21" at bounding box center [202, 50] width 21 height 10
click at [211, 47] on input "22" at bounding box center [202, 50] width 21 height 10
click at [211, 47] on input "23" at bounding box center [202, 50] width 21 height 10
click at [211, 47] on input "24" at bounding box center [202, 50] width 21 height 10
click at [211, 47] on input "25" at bounding box center [202, 50] width 21 height 10
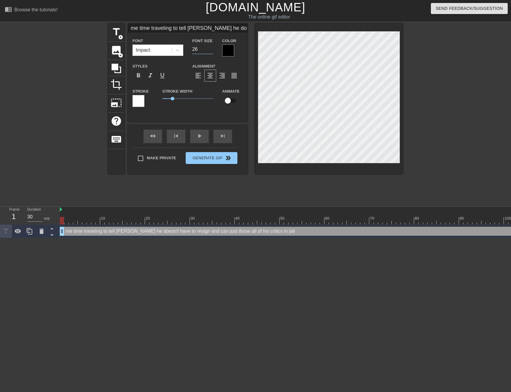
click at [211, 47] on input "26" at bounding box center [202, 50] width 21 height 10
click at [210, 48] on input "27" at bounding box center [202, 50] width 21 height 10
click at [210, 48] on input "28" at bounding box center [202, 50] width 21 height 10
click at [210, 48] on input "29" at bounding box center [202, 50] width 21 height 10
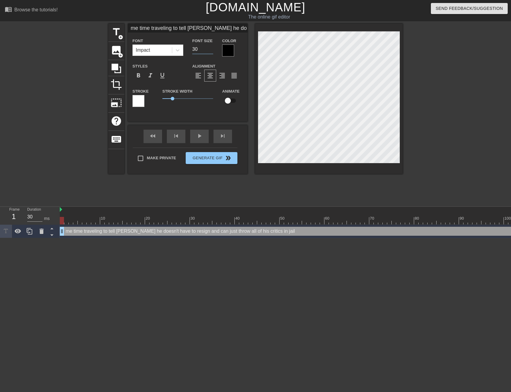
click at [210, 48] on input "30" at bounding box center [202, 50] width 21 height 10
click at [210, 48] on input "31" at bounding box center [202, 50] width 21 height 10
click at [423, 96] on div at bounding box center [455, 113] width 90 height 179
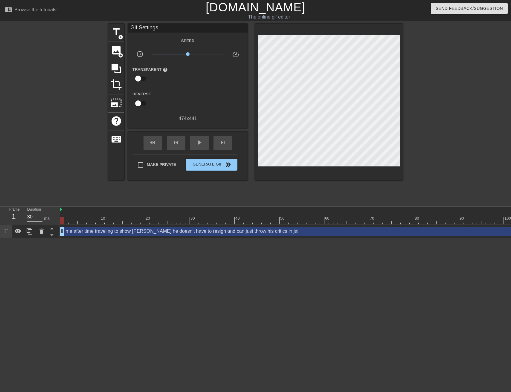
click at [453, 69] on div at bounding box center [455, 113] width 90 height 179
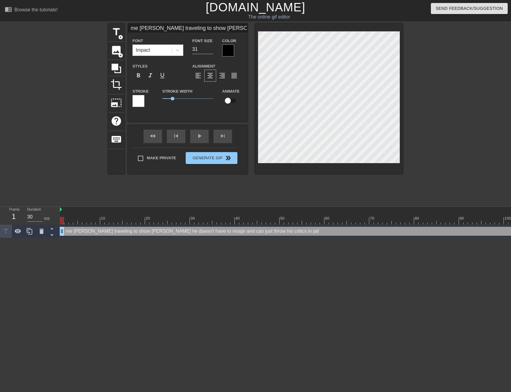
scroll to position [0, 1]
click at [428, 78] on div at bounding box center [455, 113] width 90 height 179
click at [210, 48] on input "32" at bounding box center [202, 50] width 21 height 10
click at [210, 48] on input "33" at bounding box center [202, 50] width 21 height 10
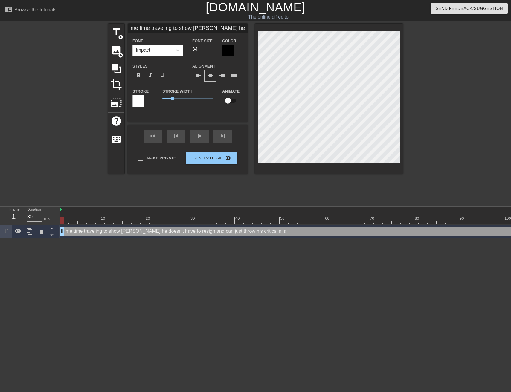
click at [210, 48] on input "34" at bounding box center [202, 50] width 21 height 10
click at [210, 48] on input "35" at bounding box center [202, 50] width 21 height 10
click at [439, 68] on div at bounding box center [455, 113] width 90 height 179
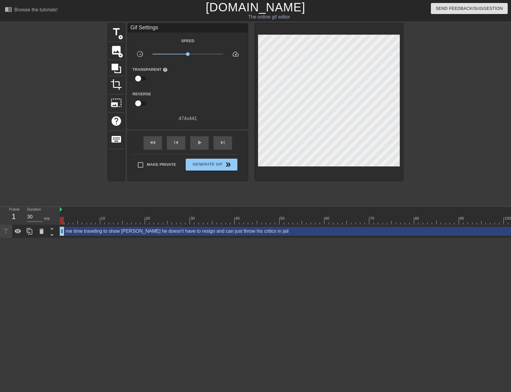
click at [486, 89] on div at bounding box center [455, 113] width 90 height 179
click at [214, 169] on button "Generate Gif double_arrow" at bounding box center [212, 165] width 52 height 12
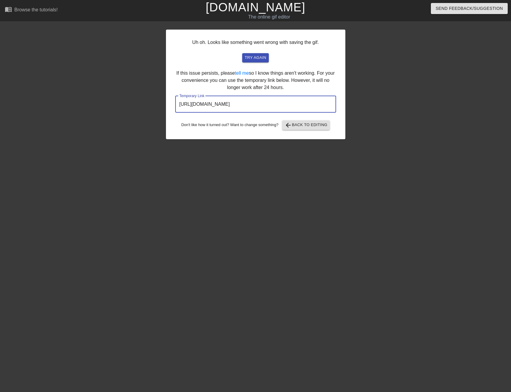
click at [253, 105] on input "https://www.gifntext.com/temp_generations/yDgBzDxe.gif" at bounding box center [255, 104] width 161 height 17
click at [105, 57] on div at bounding box center [114, 113] width 90 height 179
click at [300, 133] on div "Uh oh. Looks like something went wrong with saving the gif. try again If this i…" at bounding box center [255, 85] width 179 height 110
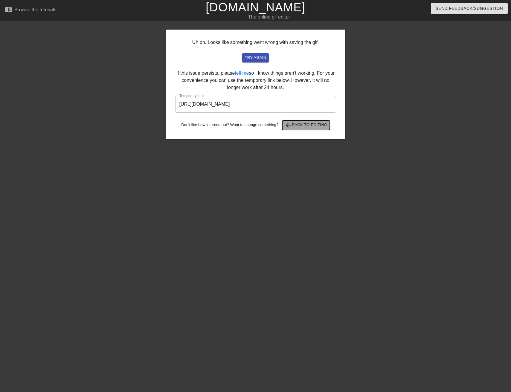
click at [299, 128] on span "arrow_back Back to Editing" at bounding box center [306, 125] width 43 height 7
